Goal: Task Accomplishment & Management: Manage account settings

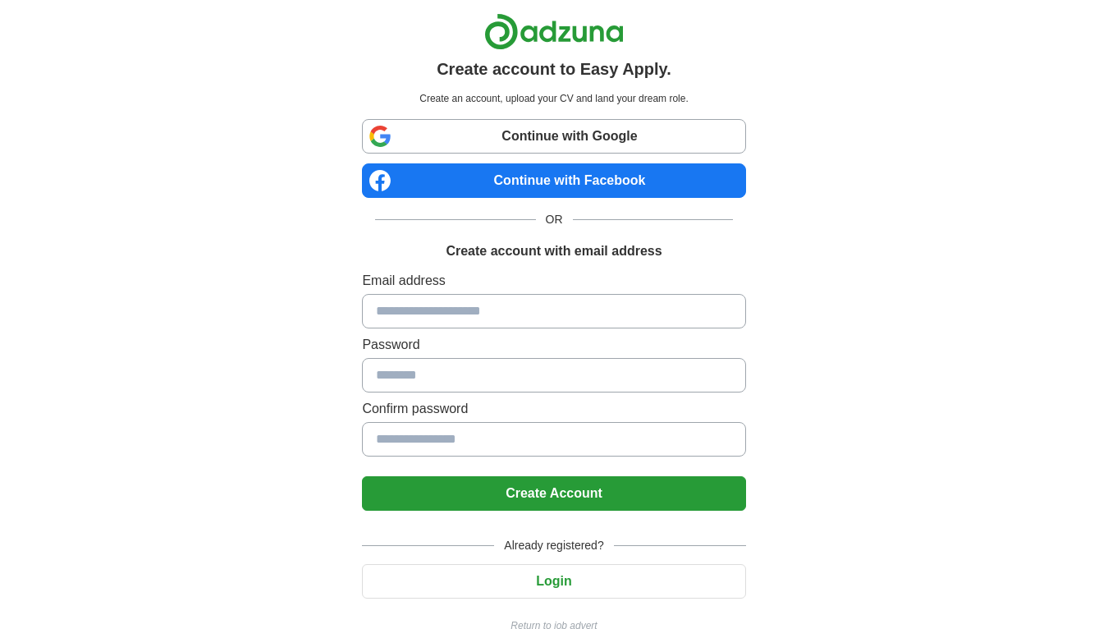
click at [515, 310] on input at bounding box center [553, 311] width 383 height 34
click at [507, 268] on div "Continue with Google Continue with Facebook OR Create account with email addres…" at bounding box center [553, 376] width 383 height 514
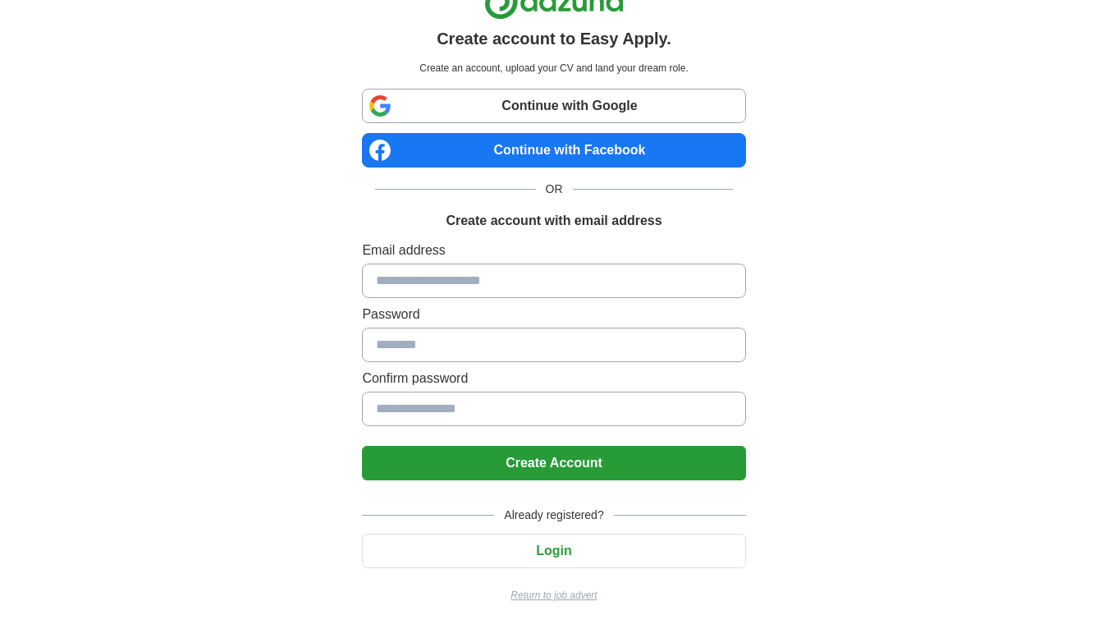
scroll to position [30, 0]
click at [496, 541] on button "Login" at bounding box center [553, 551] width 383 height 34
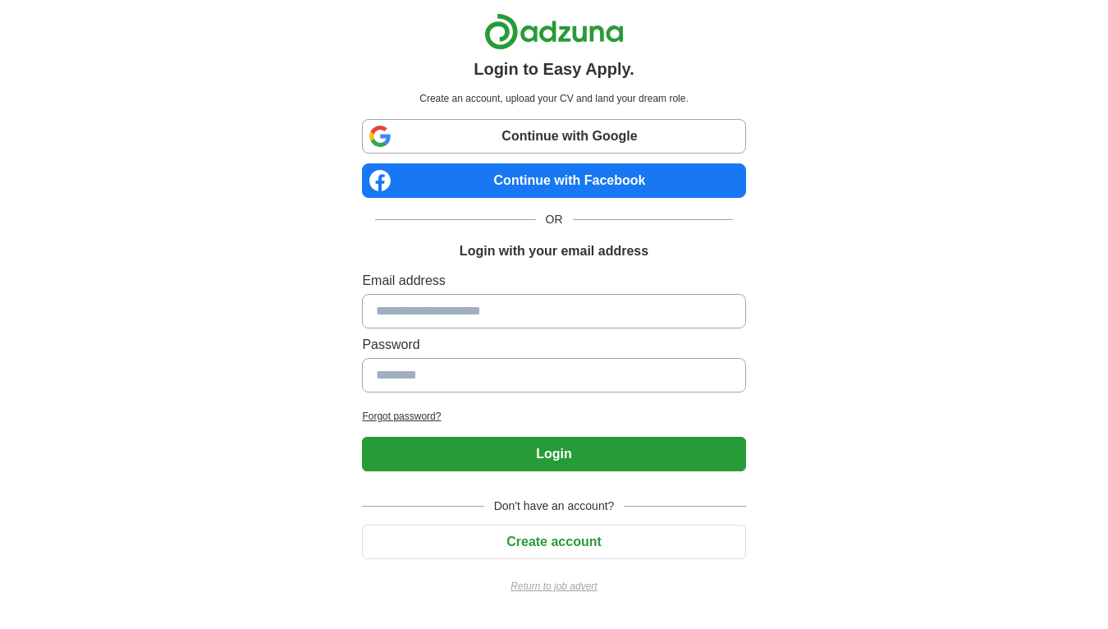
click at [523, 530] on button "Create account" at bounding box center [553, 542] width 383 height 34
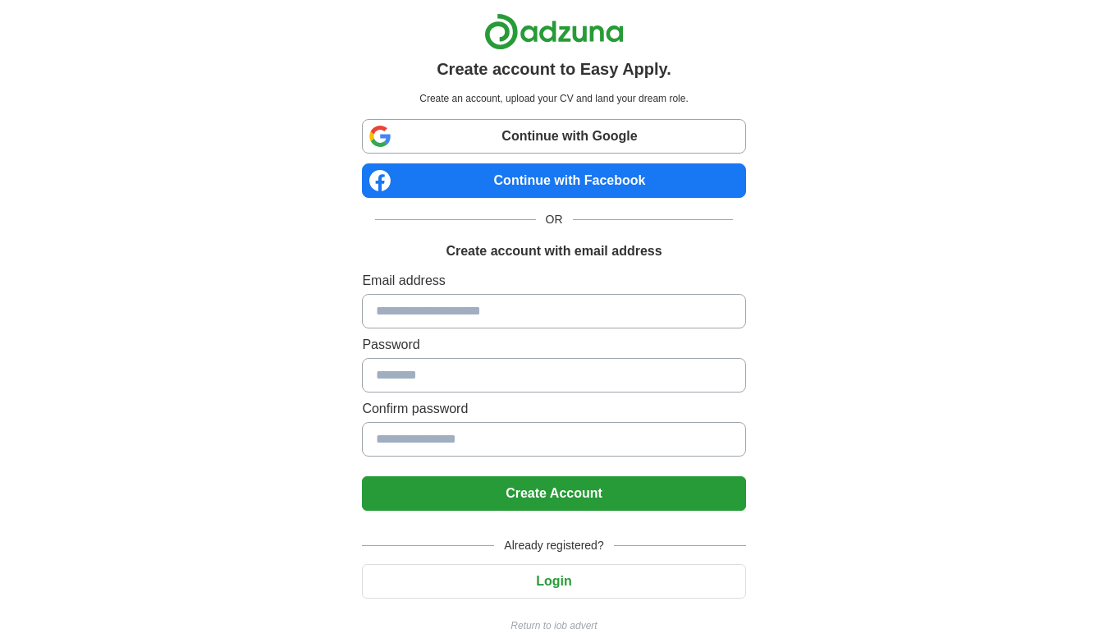
click at [513, 575] on button "Login" at bounding box center [553, 581] width 383 height 34
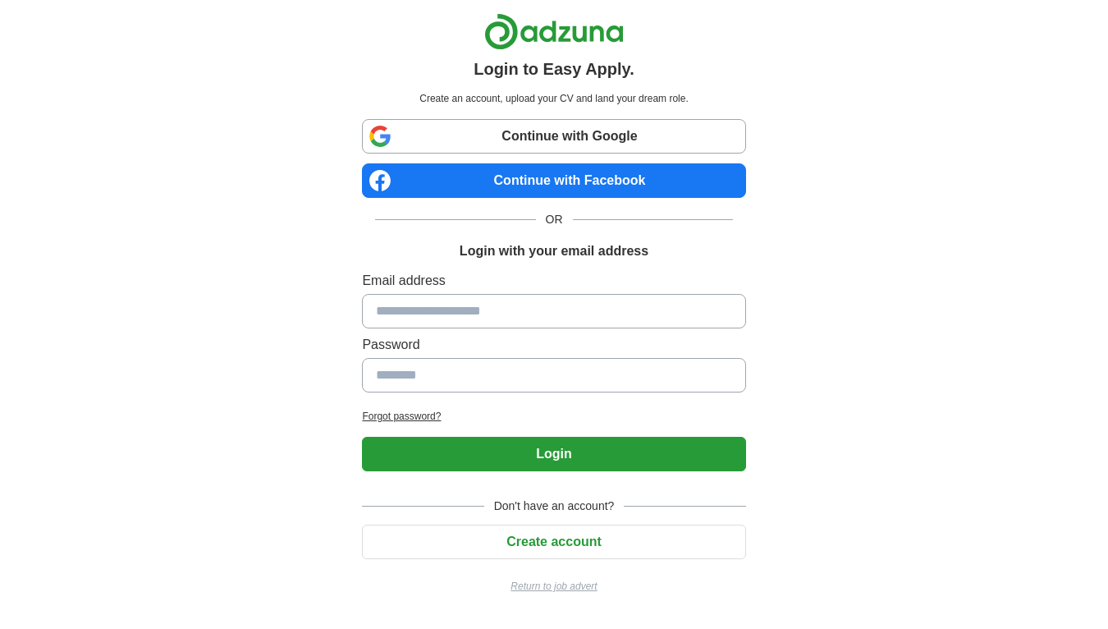
click at [511, 340] on label "Password" at bounding box center [553, 345] width 383 height 20
click at [511, 302] on input at bounding box center [553, 311] width 383 height 34
click at [540, 543] on button "Create account" at bounding box center [553, 542] width 383 height 34
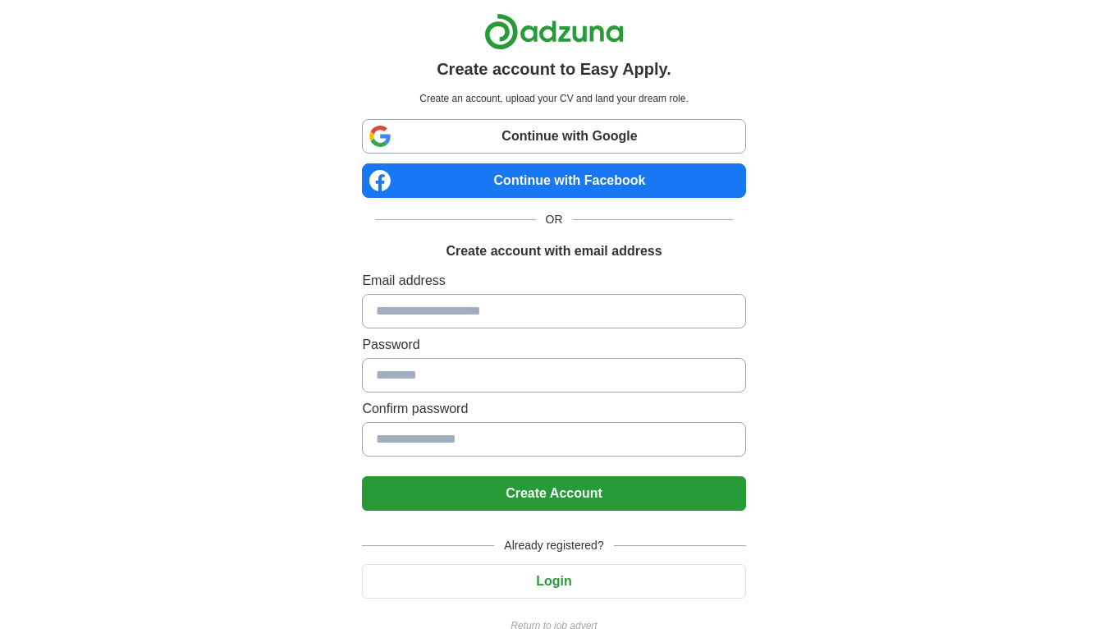
click at [537, 146] on link "Continue with Google" at bounding box center [553, 136] width 383 height 34
